Goal: Transaction & Acquisition: Book appointment/travel/reservation

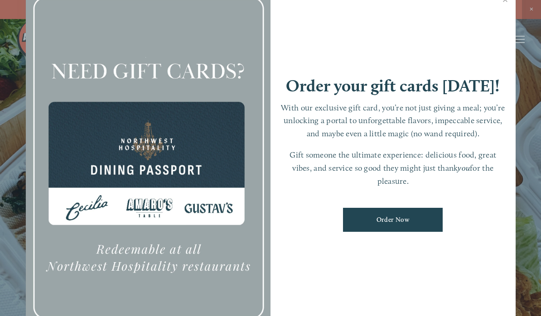
click at [508, 3] on link "Close" at bounding box center [506, 0] width 18 height 25
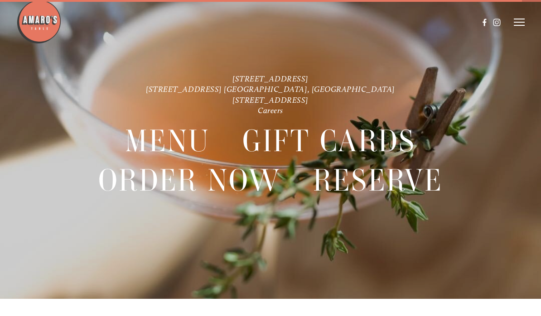
scroll to position [19, 0]
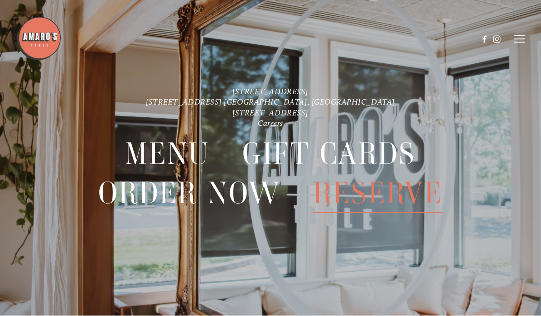
click at [389, 198] on span "Reserve" at bounding box center [378, 193] width 130 height 39
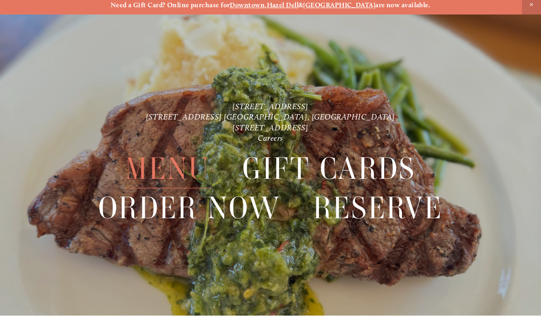
scroll to position [4, 0]
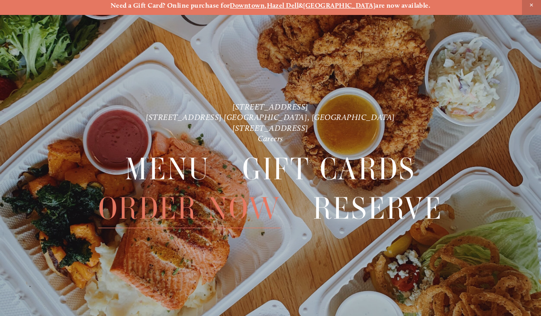
click at [388, 218] on span "Reserve" at bounding box center [378, 208] width 130 height 39
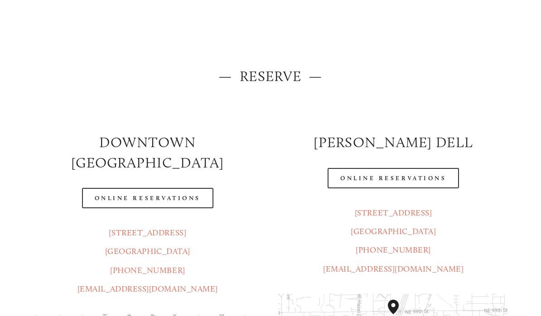
scroll to position [57, 0]
click at [425, 180] on link "Online Reservations" at bounding box center [393, 178] width 131 height 20
